Goal: Task Accomplishment & Management: Manage account settings

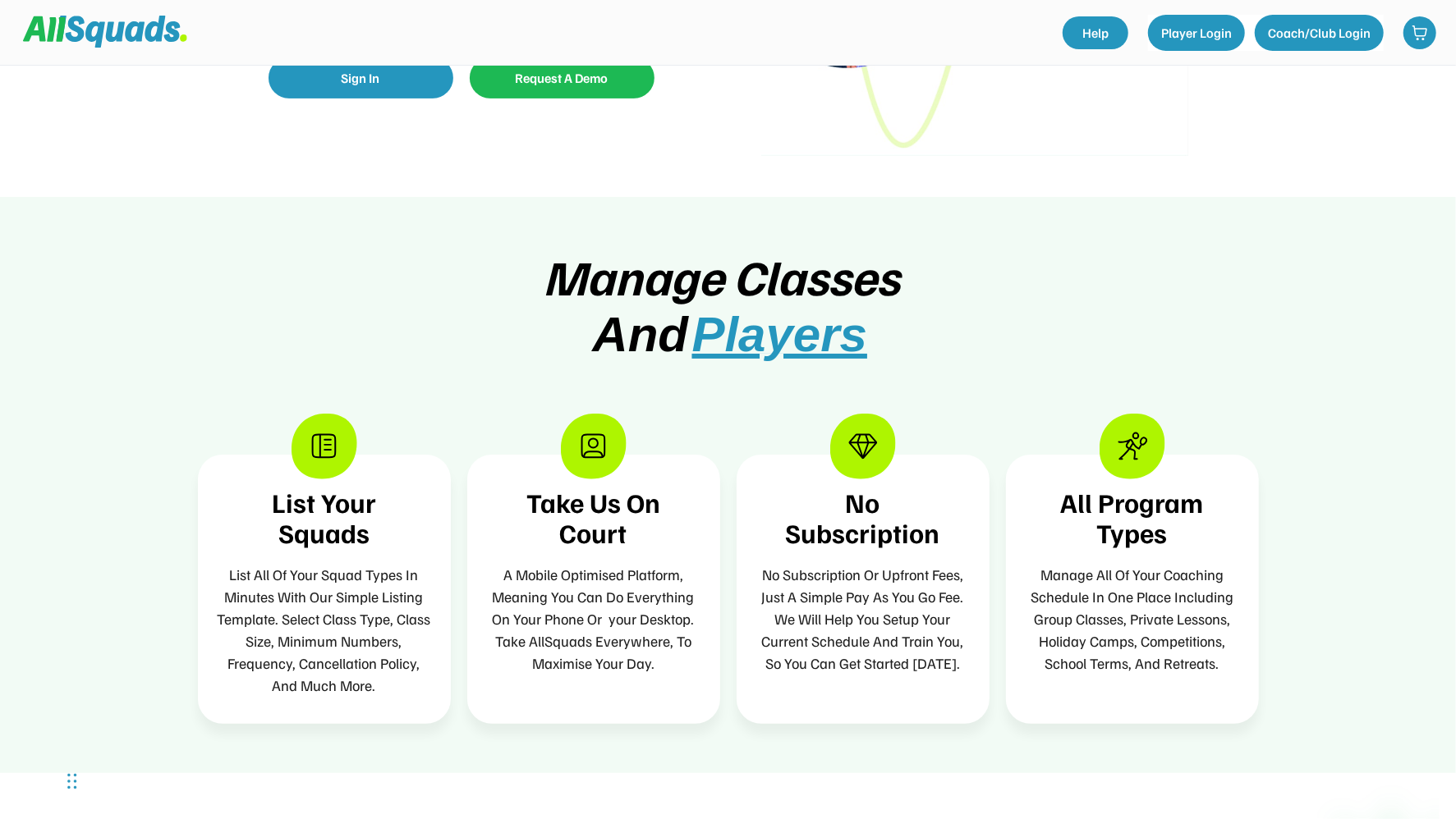
scroll to position [335, 0]
click at [345, 517] on div "List Your Squads" at bounding box center [324, 517] width 192 height 60
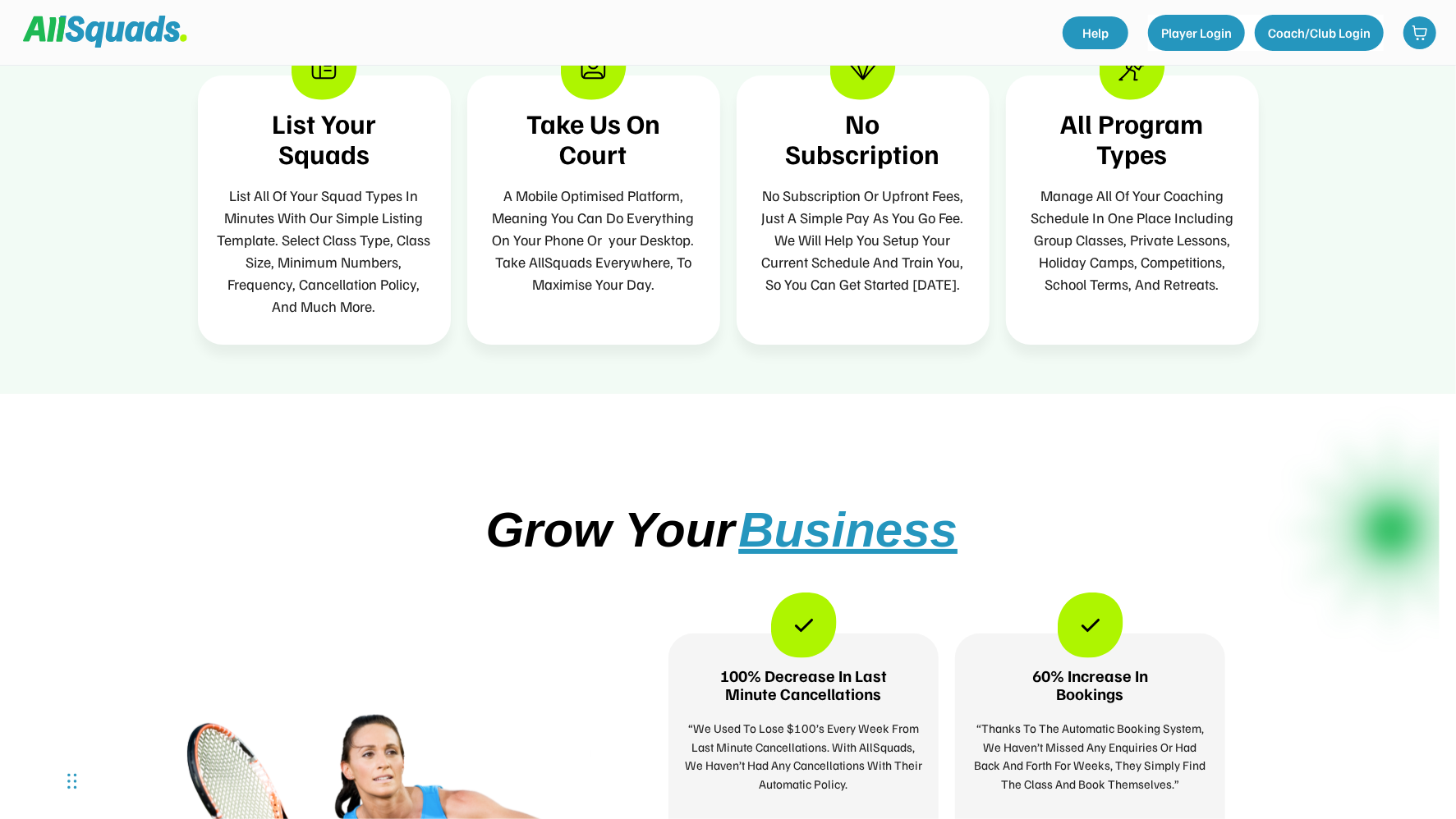
click at [610, 481] on div "Grow Your Business 100% Decrease In Last Minute Cancellations “We Used To Lose …" at bounding box center [728, 789] width 1456 height 791
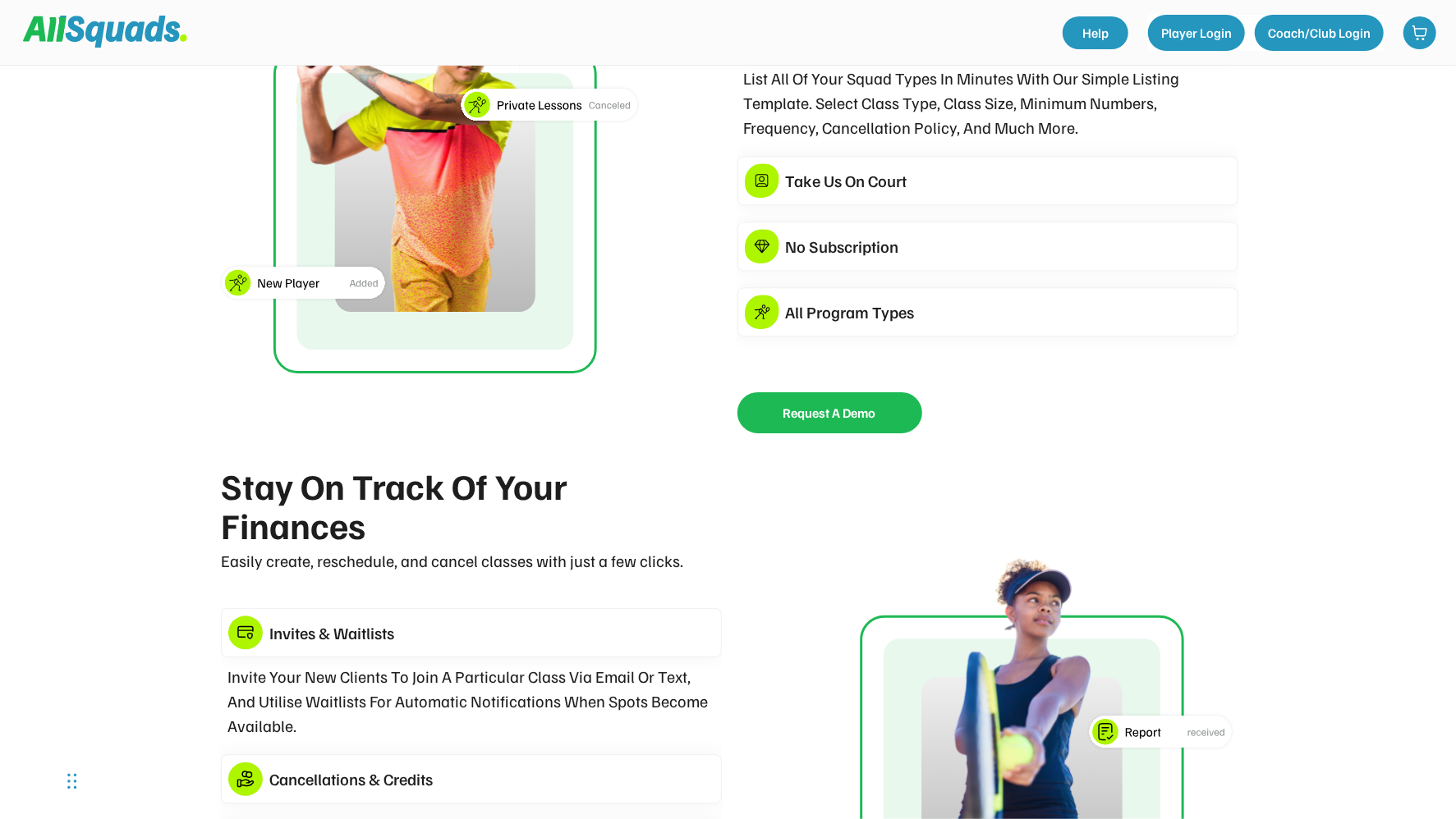
scroll to position [2296, 0]
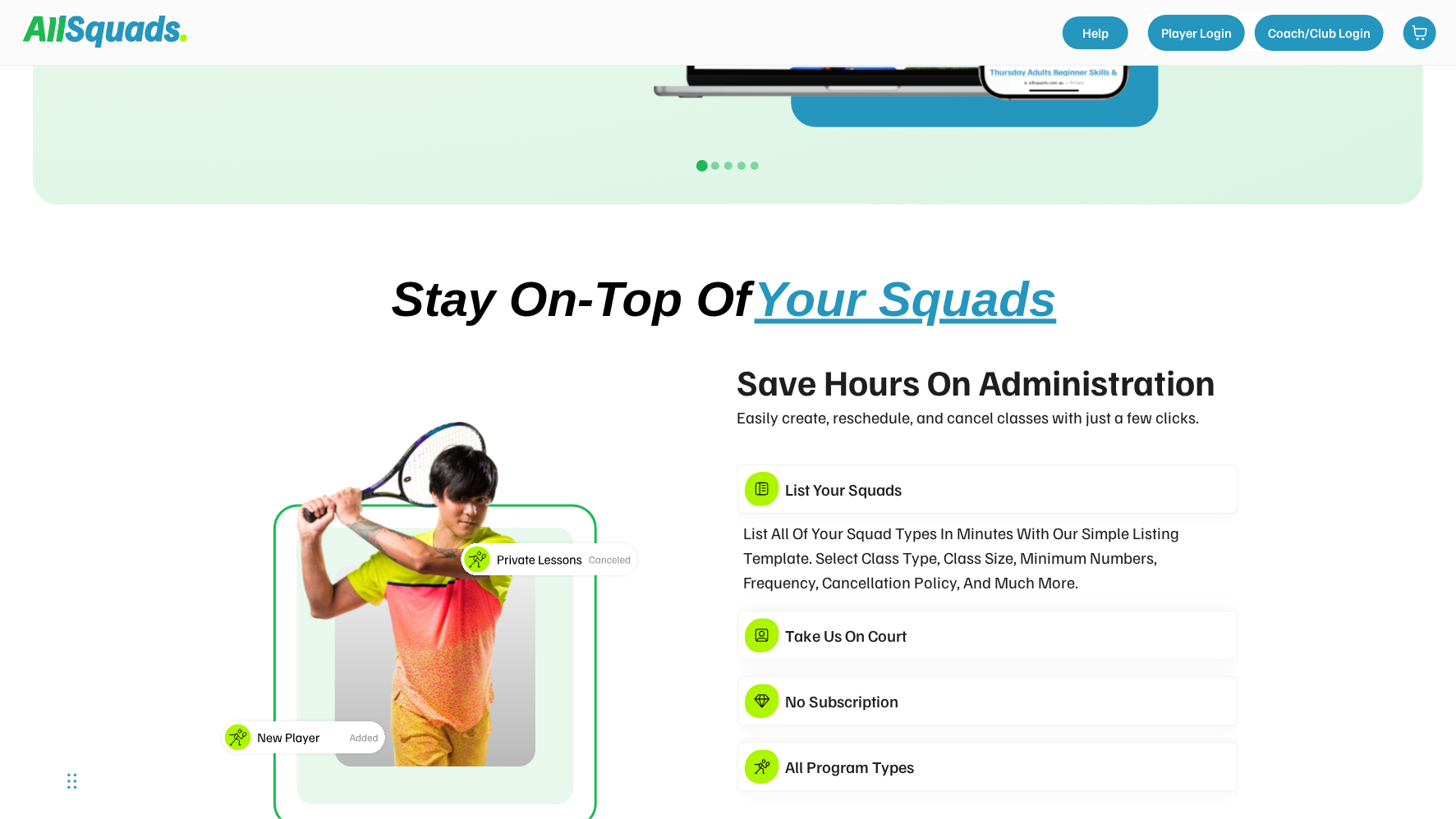
click at [825, 481] on div "List Your Squads" at bounding box center [988, 488] width 501 height 49
click at [825, 502] on div "List Your Squads" at bounding box center [1008, 489] width 445 height 25
click at [859, 648] on div "Take Us On Court" at bounding box center [1008, 635] width 445 height 25
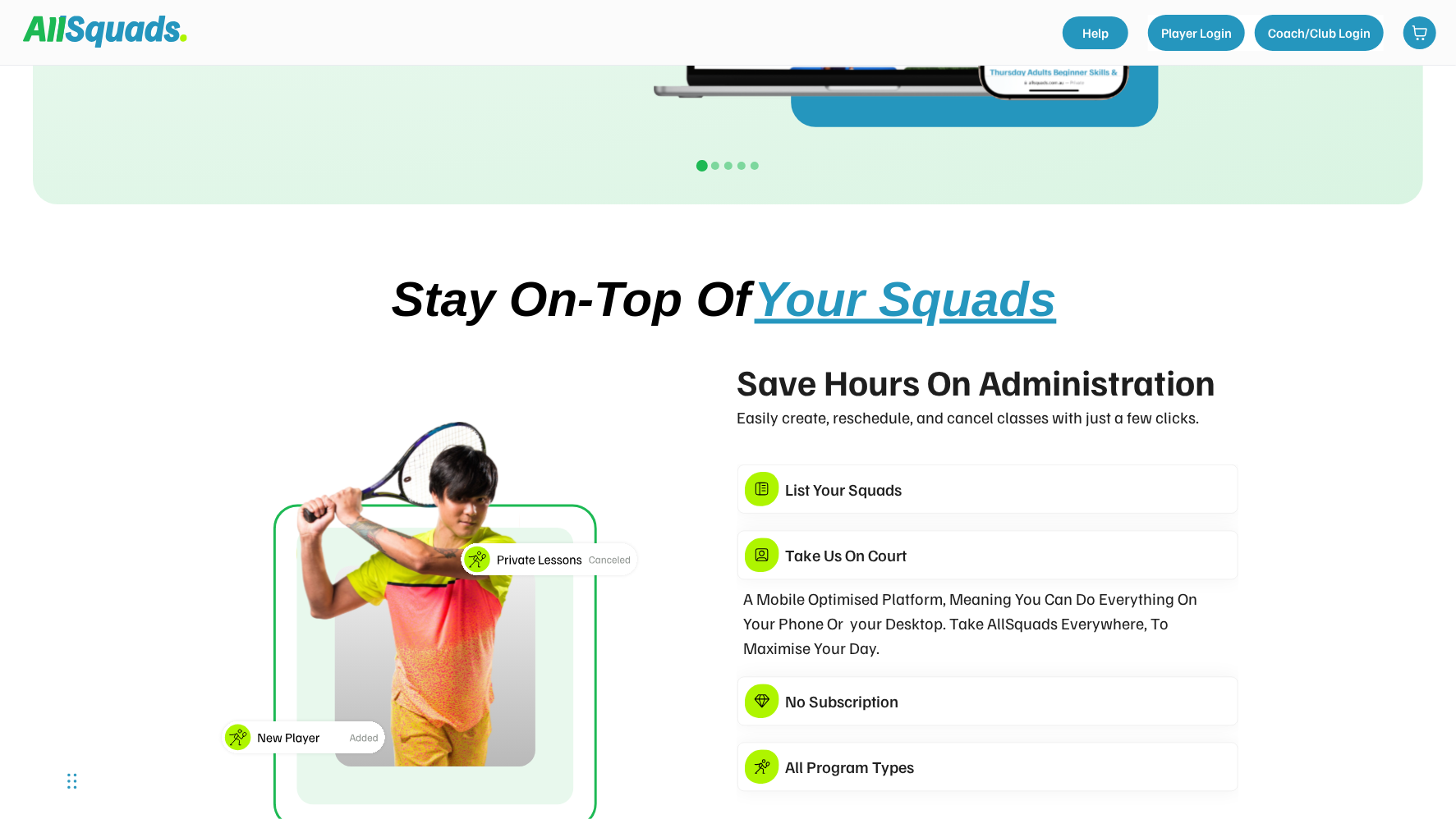
click at [852, 700] on div "No Subscription" at bounding box center [1008, 702] width 445 height 25
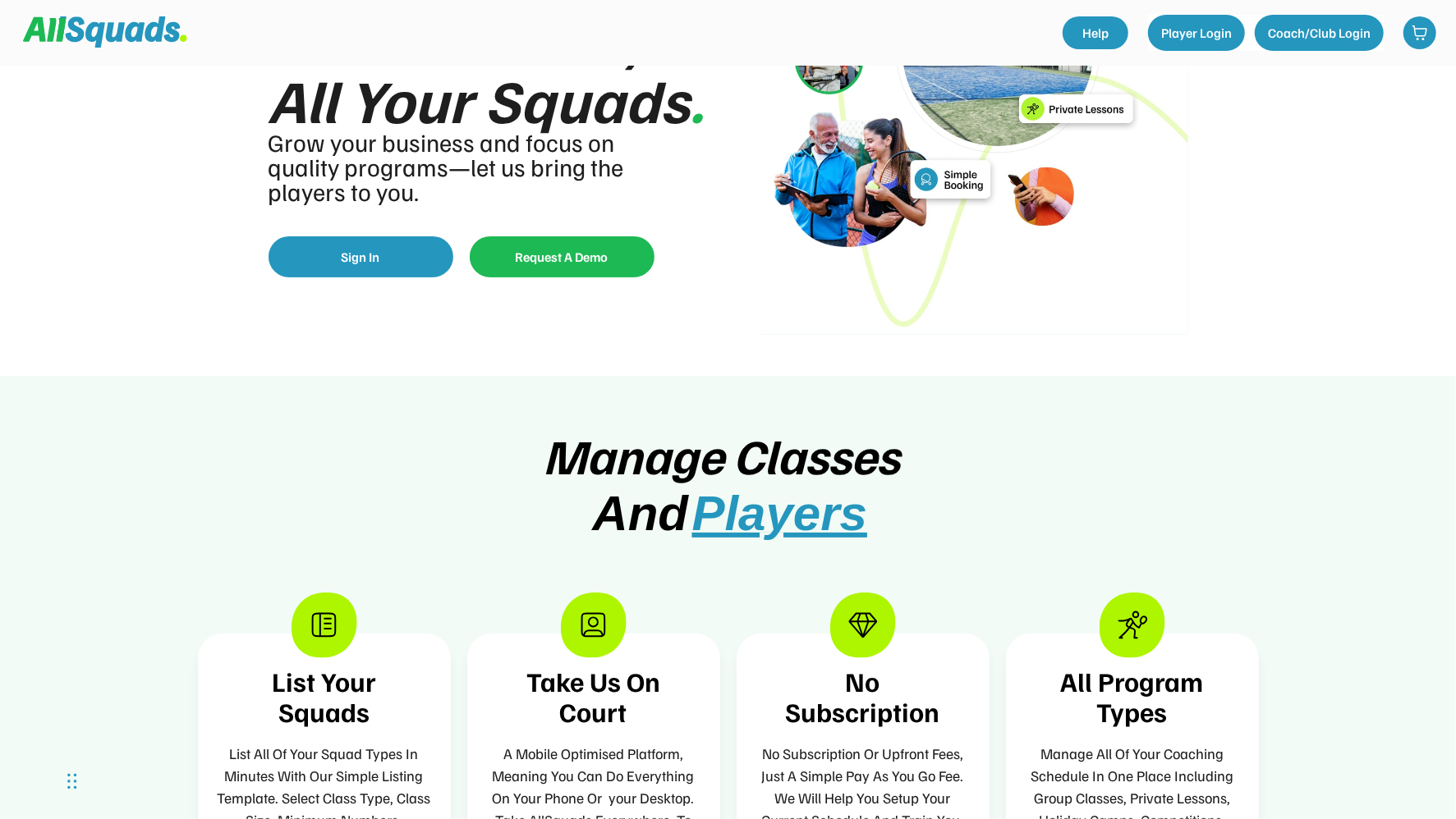
scroll to position [0, 0]
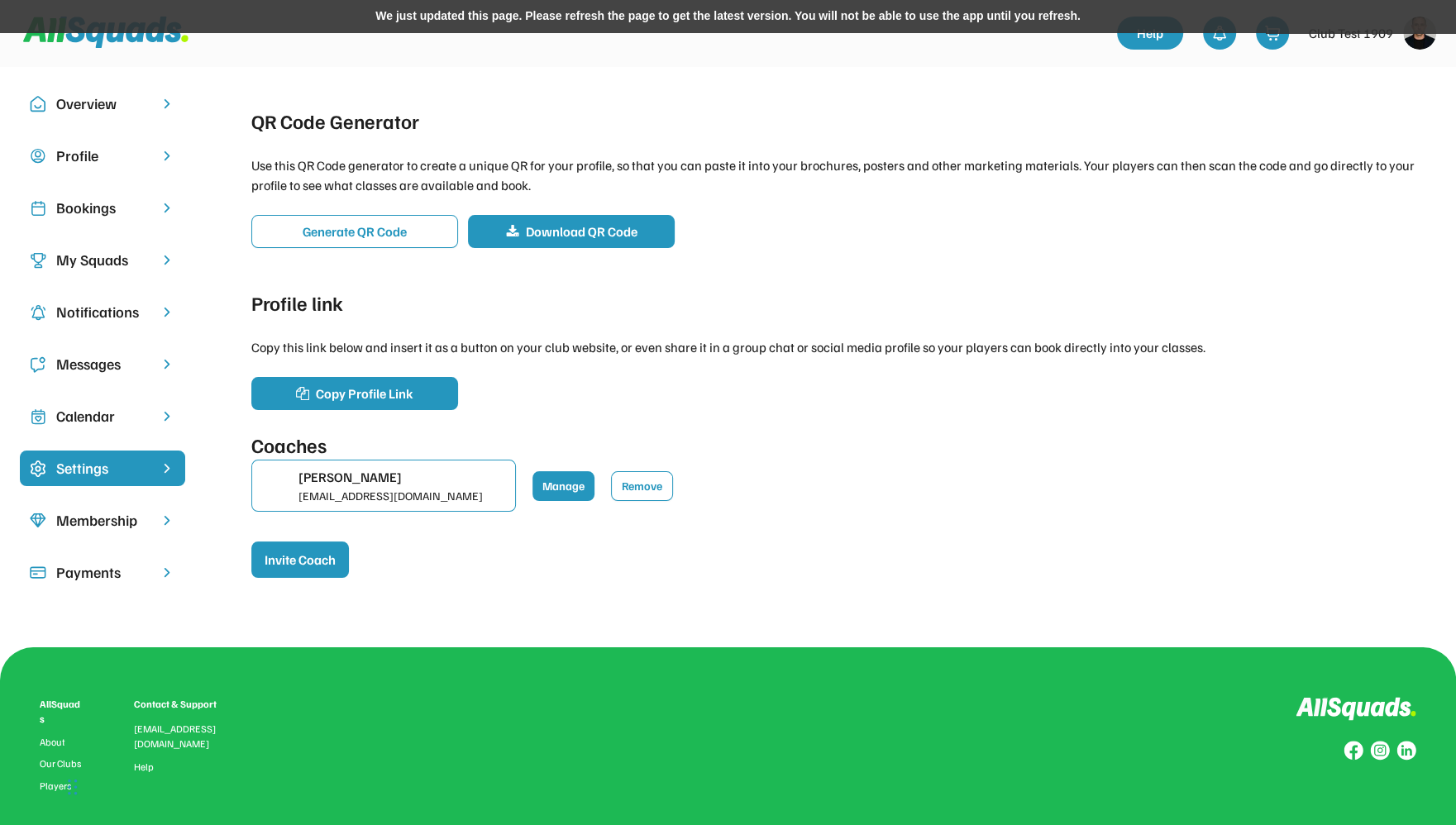
click at [980, 82] on div "Overview Profile Bookings My Squads Notifications Messages Calendar Settings Me…" at bounding box center [728, 356] width 1456 height 581
